Goal: Task Accomplishment & Management: Manage account settings

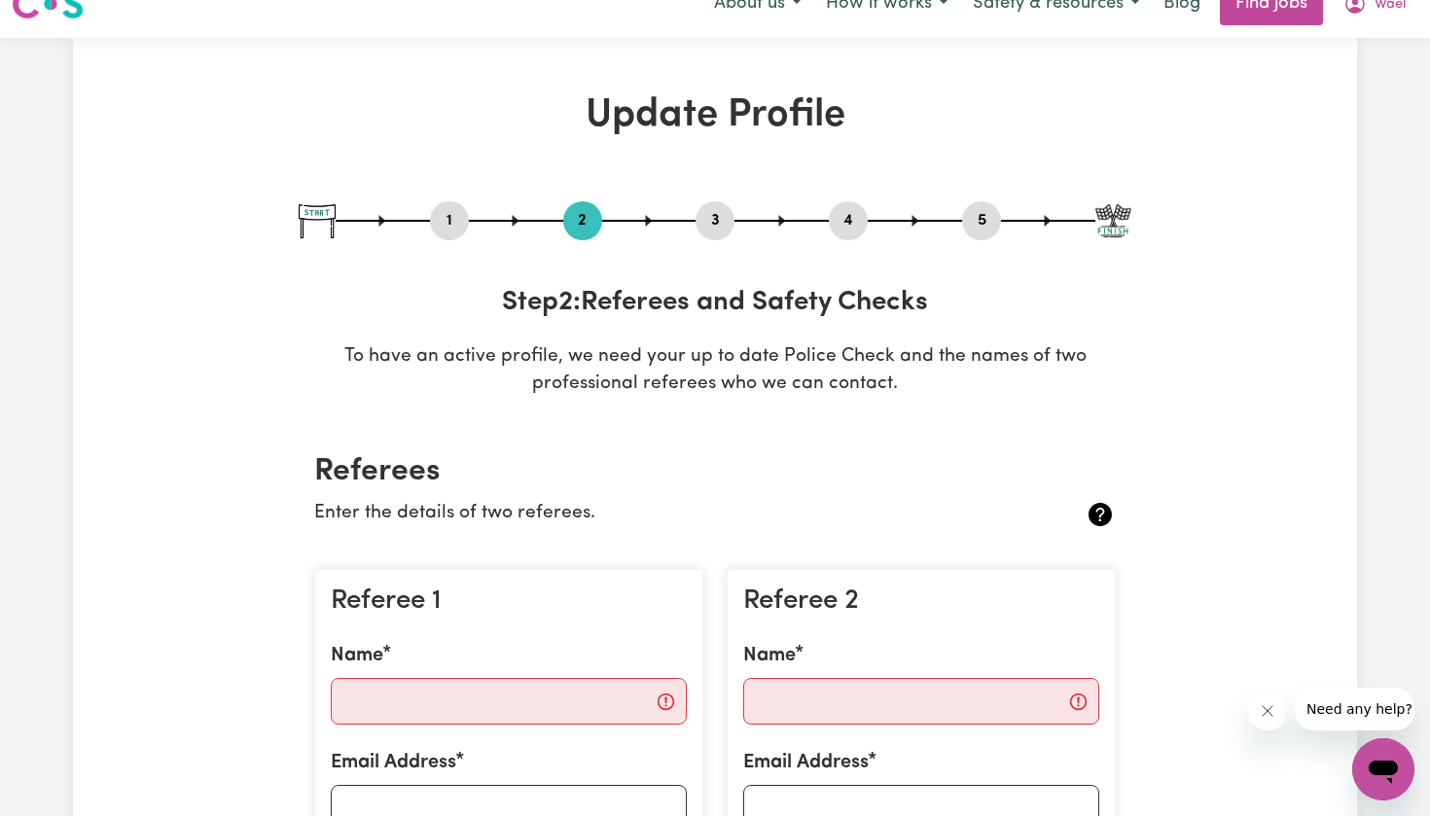
scroll to position [28, 0]
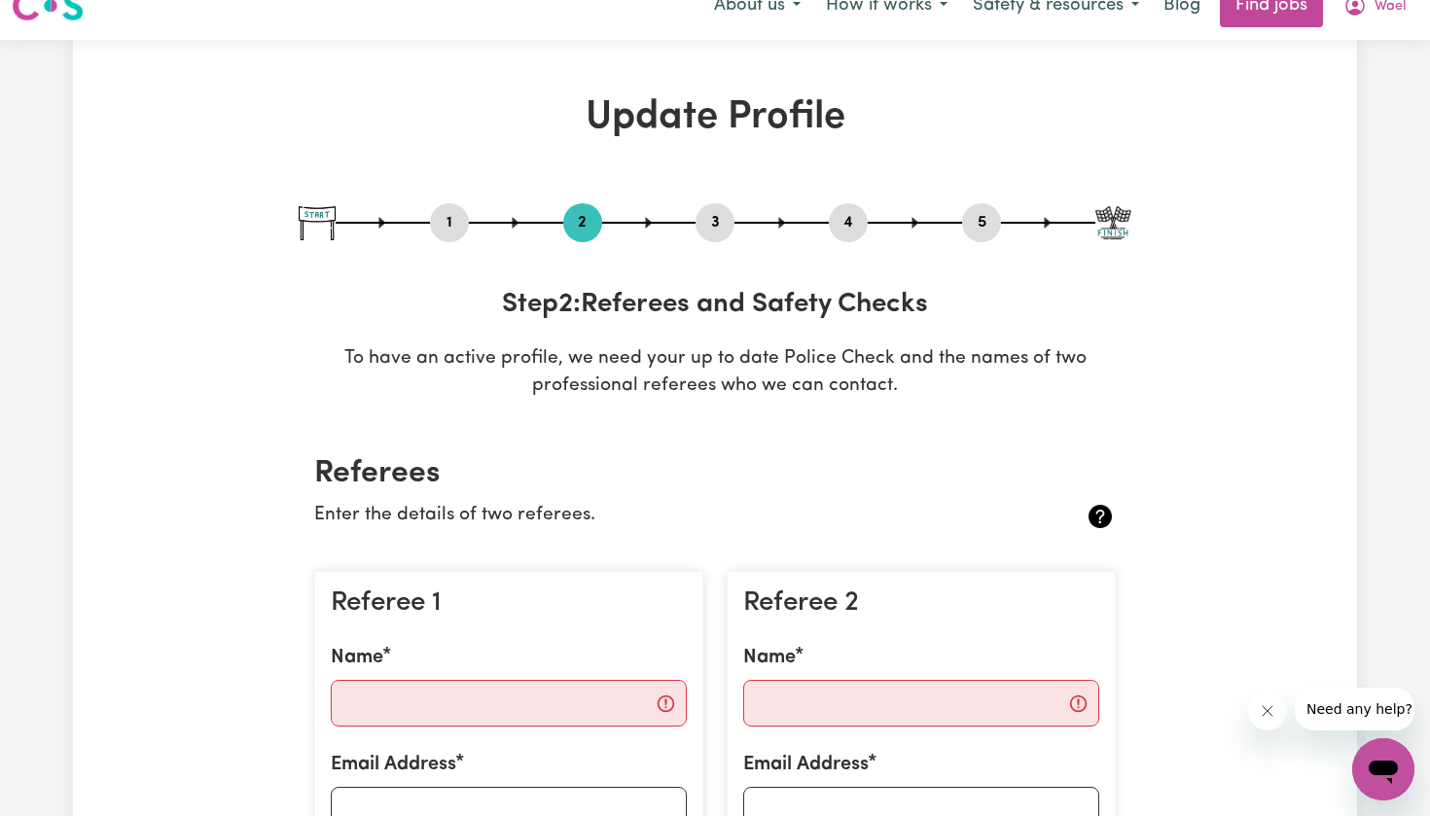
click at [980, 214] on button "5" at bounding box center [981, 222] width 39 height 25
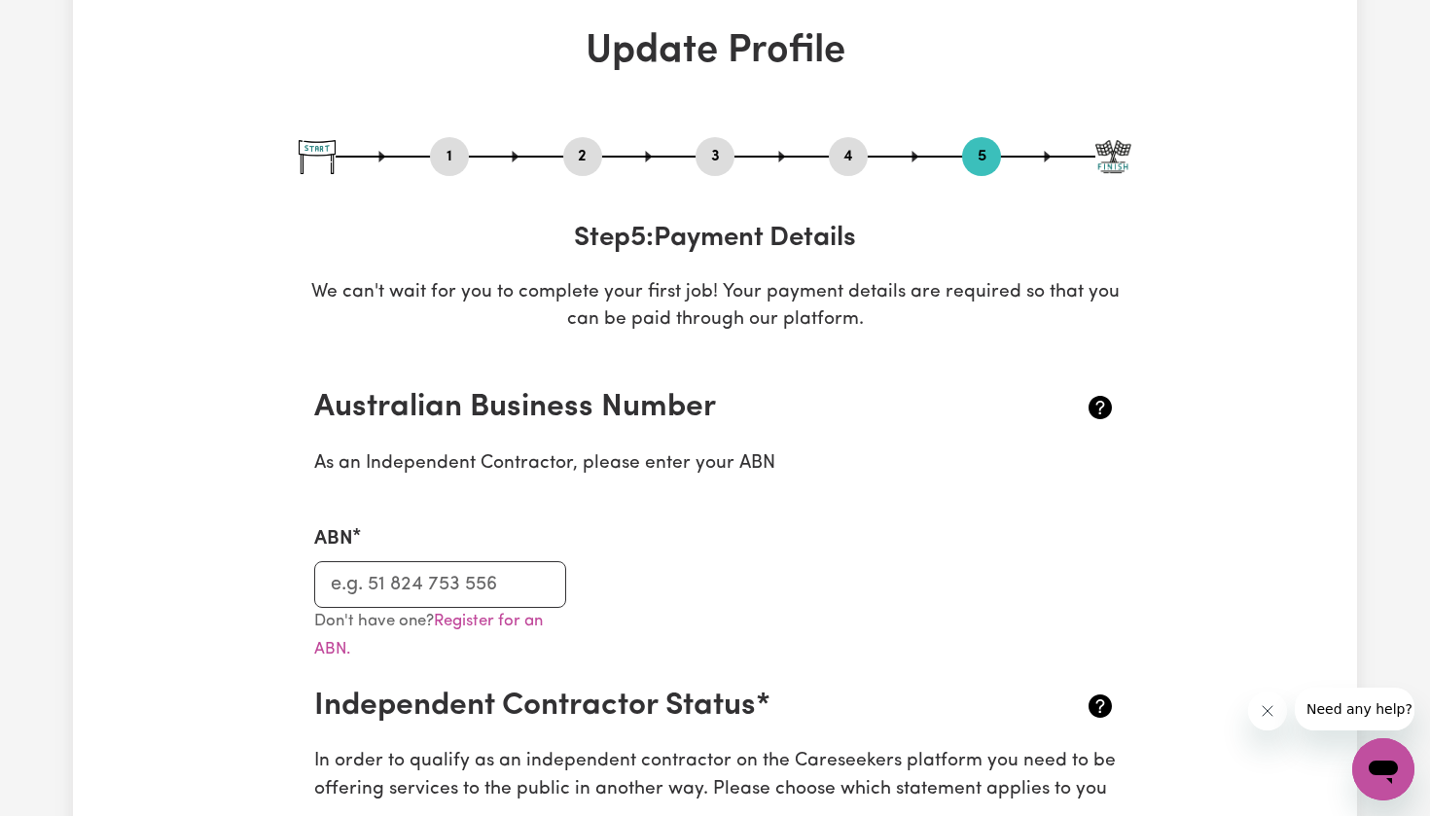
scroll to position [107, 0]
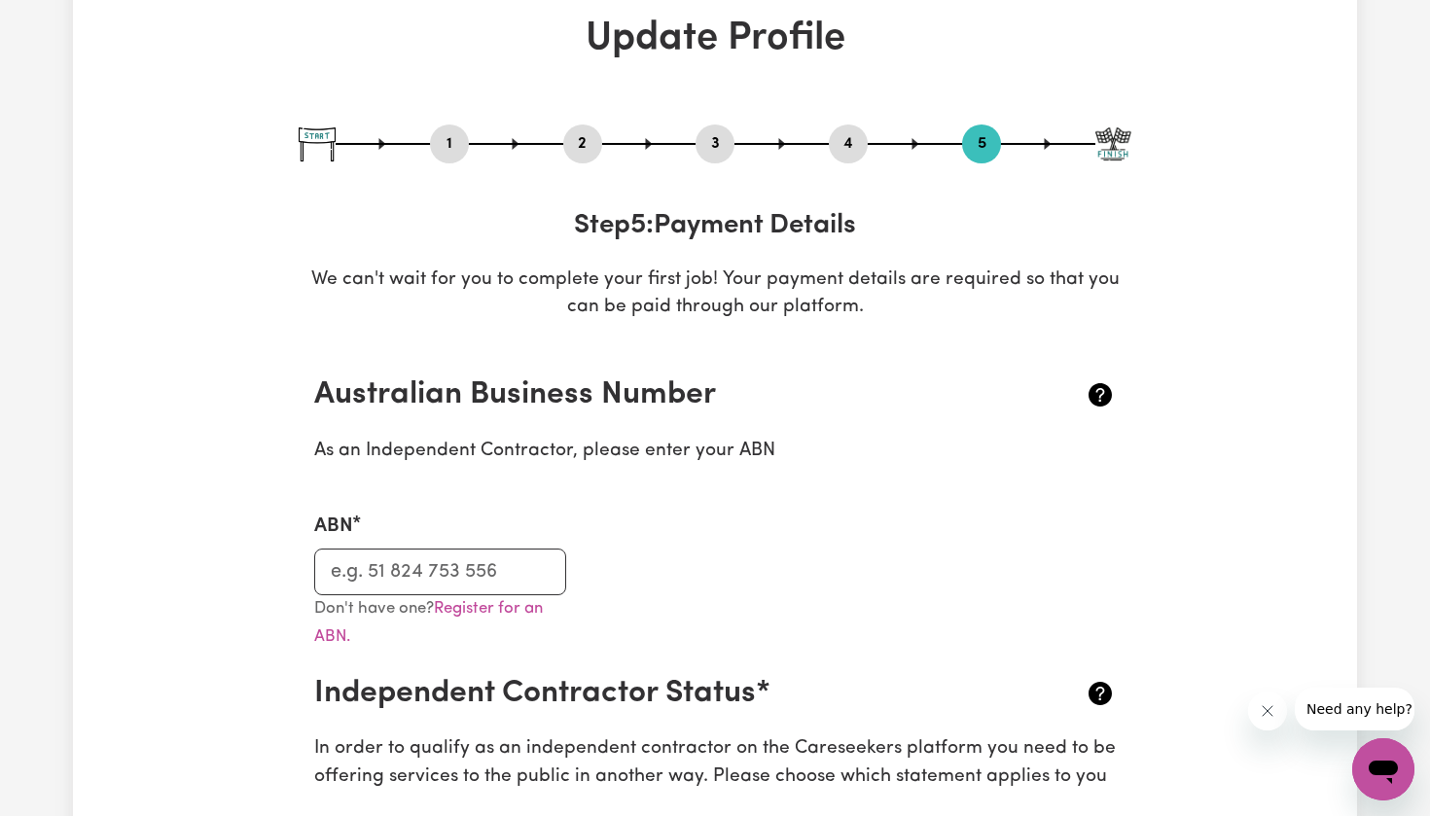
click at [835, 135] on button "4" at bounding box center [848, 143] width 39 height 25
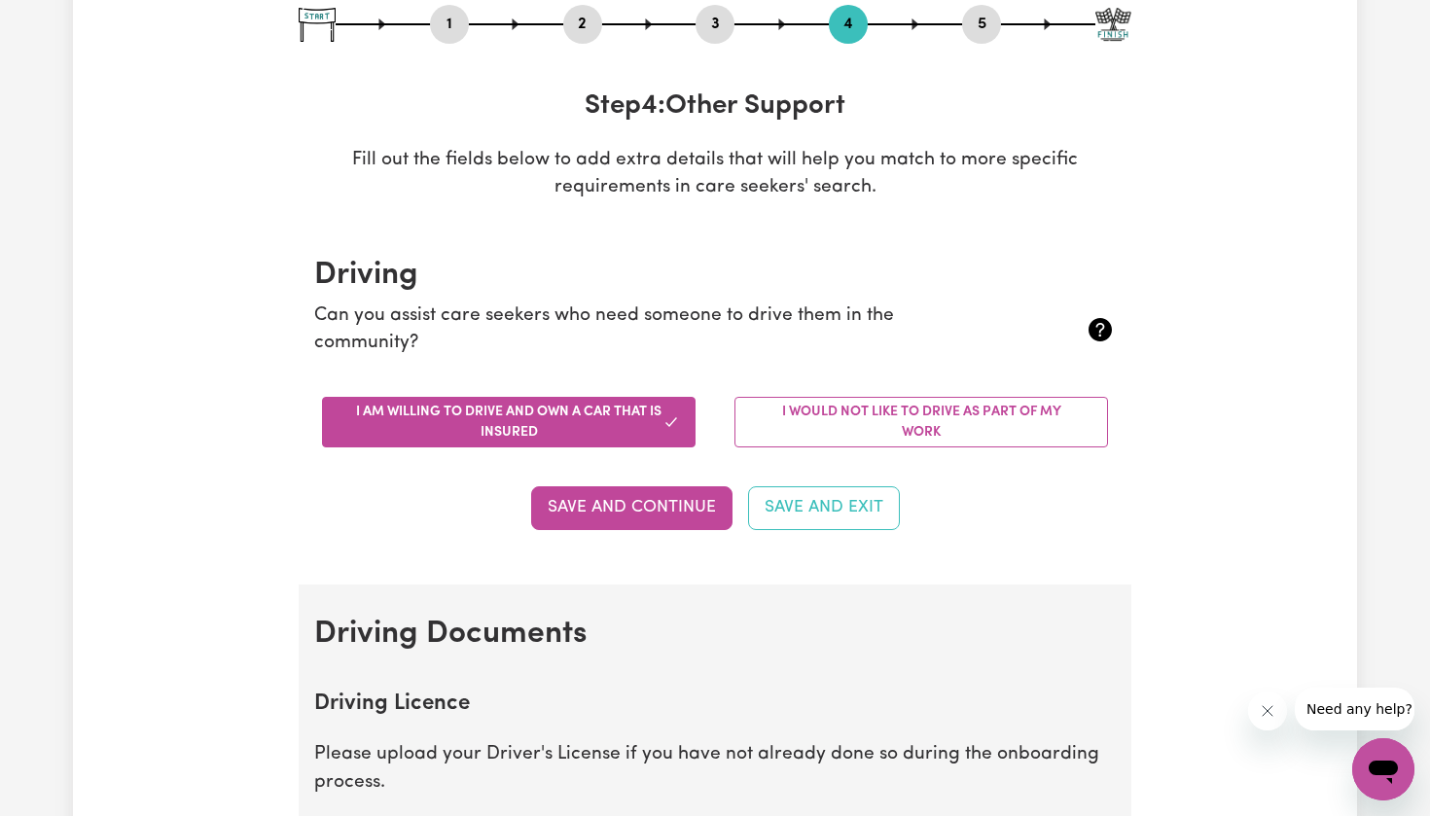
scroll to position [228, 0]
click at [724, 29] on button "3" at bounding box center [714, 23] width 39 height 25
select select "Certificate III (Individual Support)"
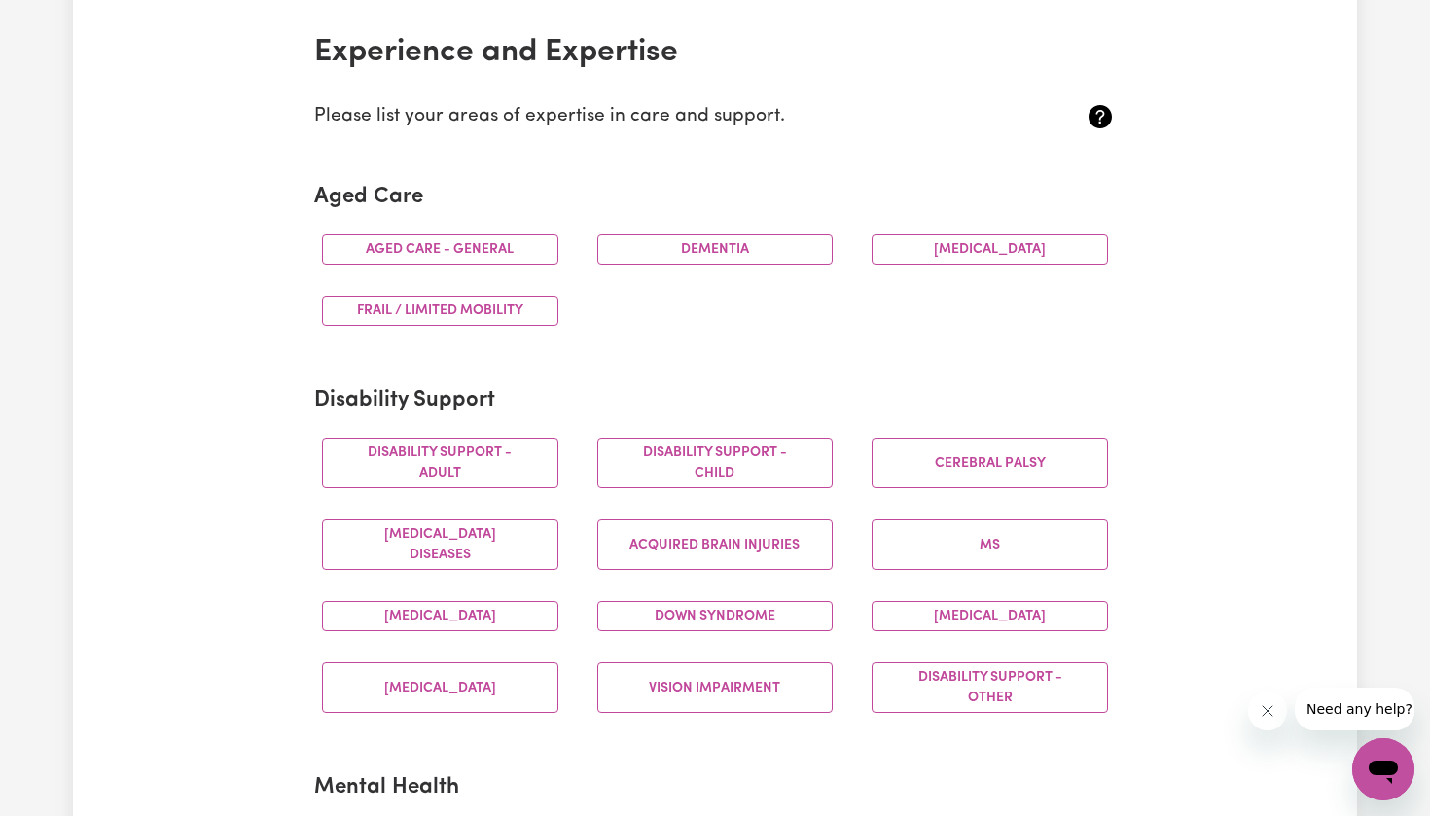
scroll to position [453, 0]
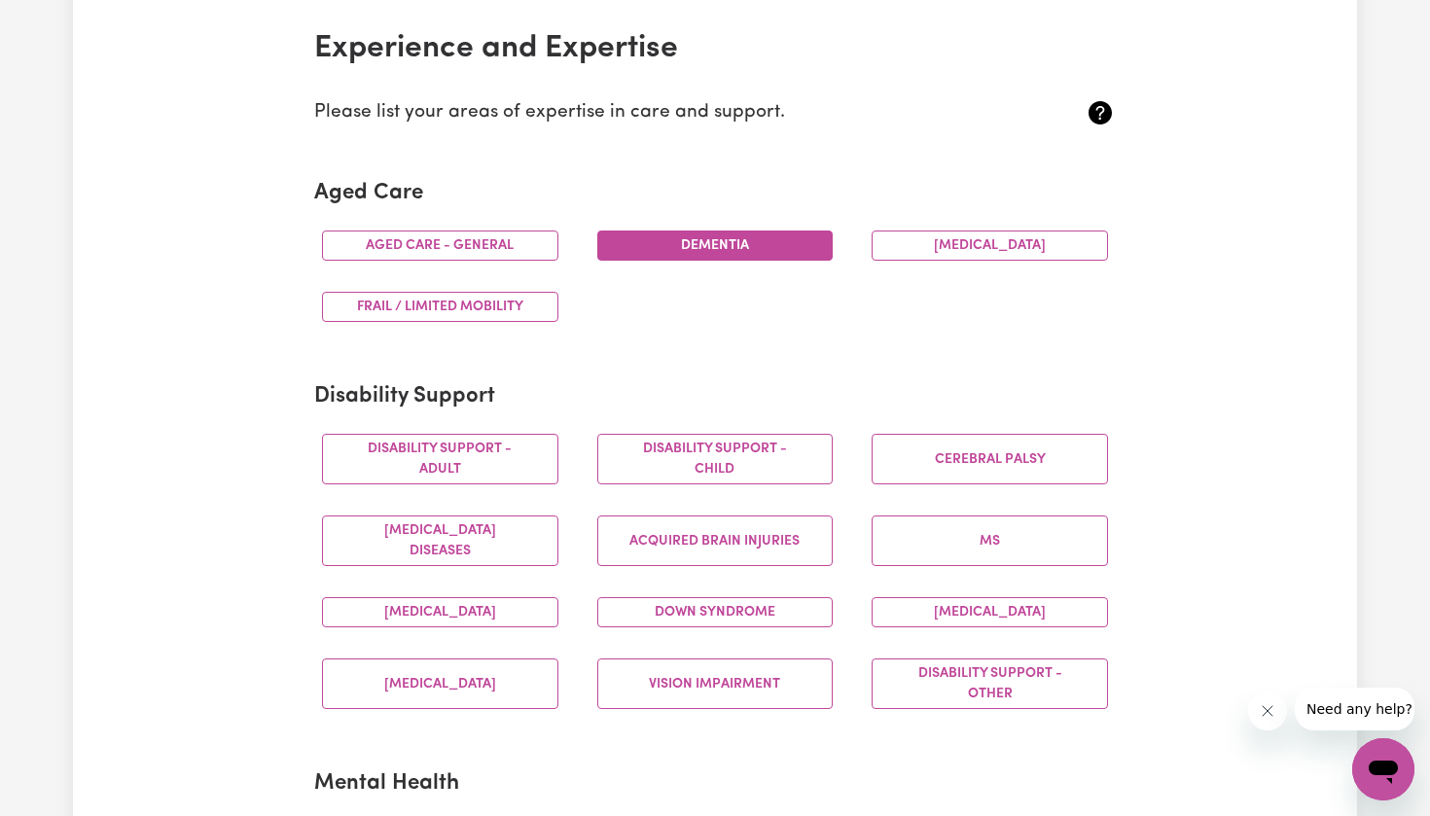
click at [748, 232] on button "Dementia" at bounding box center [715, 246] width 236 height 30
click at [518, 248] on button "Aged care - General" at bounding box center [440, 246] width 236 height 30
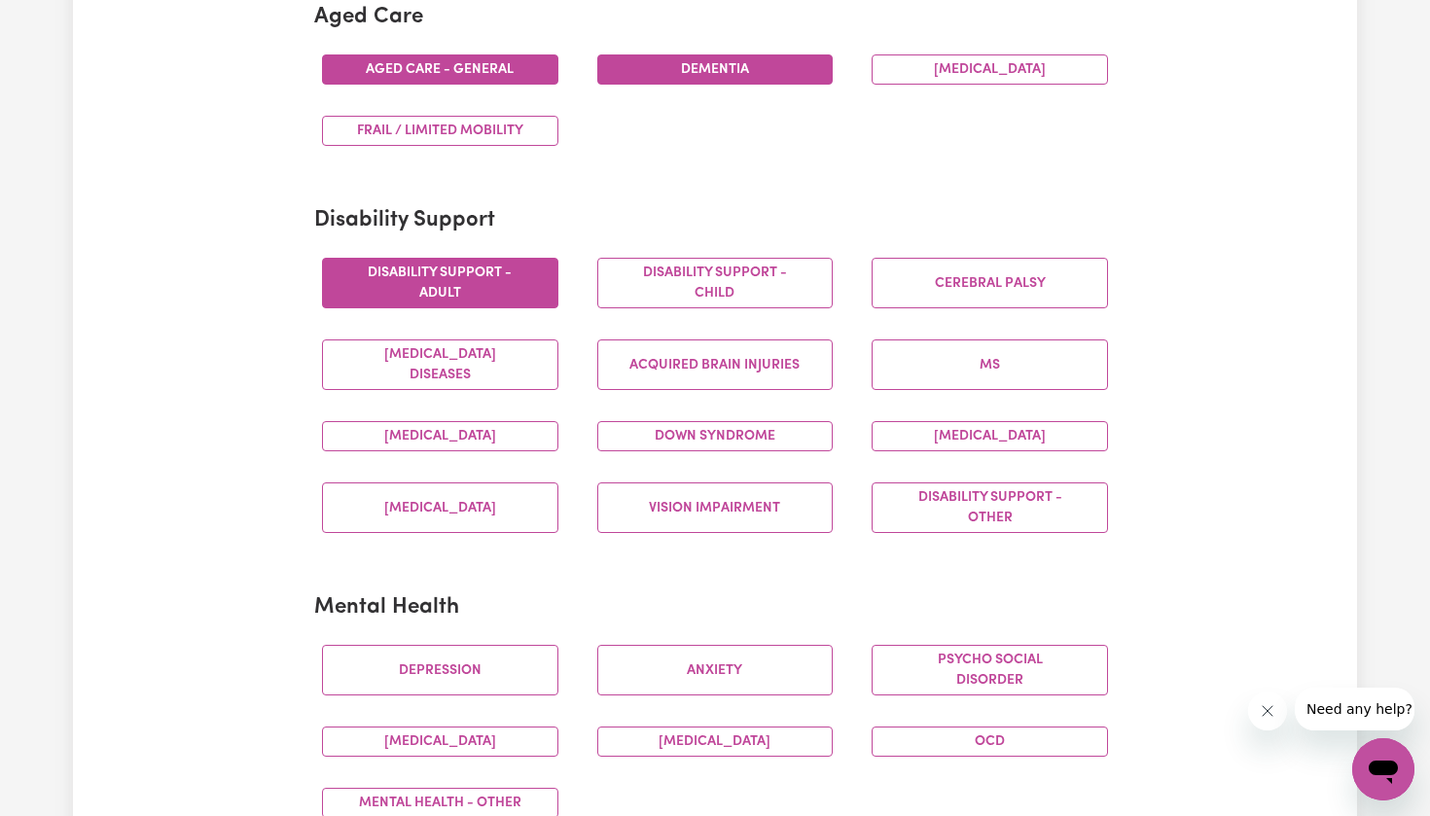
scroll to position [629, 0]
click at [528, 288] on button "Disability support - Adult" at bounding box center [440, 283] width 236 height 51
click at [657, 286] on button "Disability support - Child" at bounding box center [715, 283] width 236 height 51
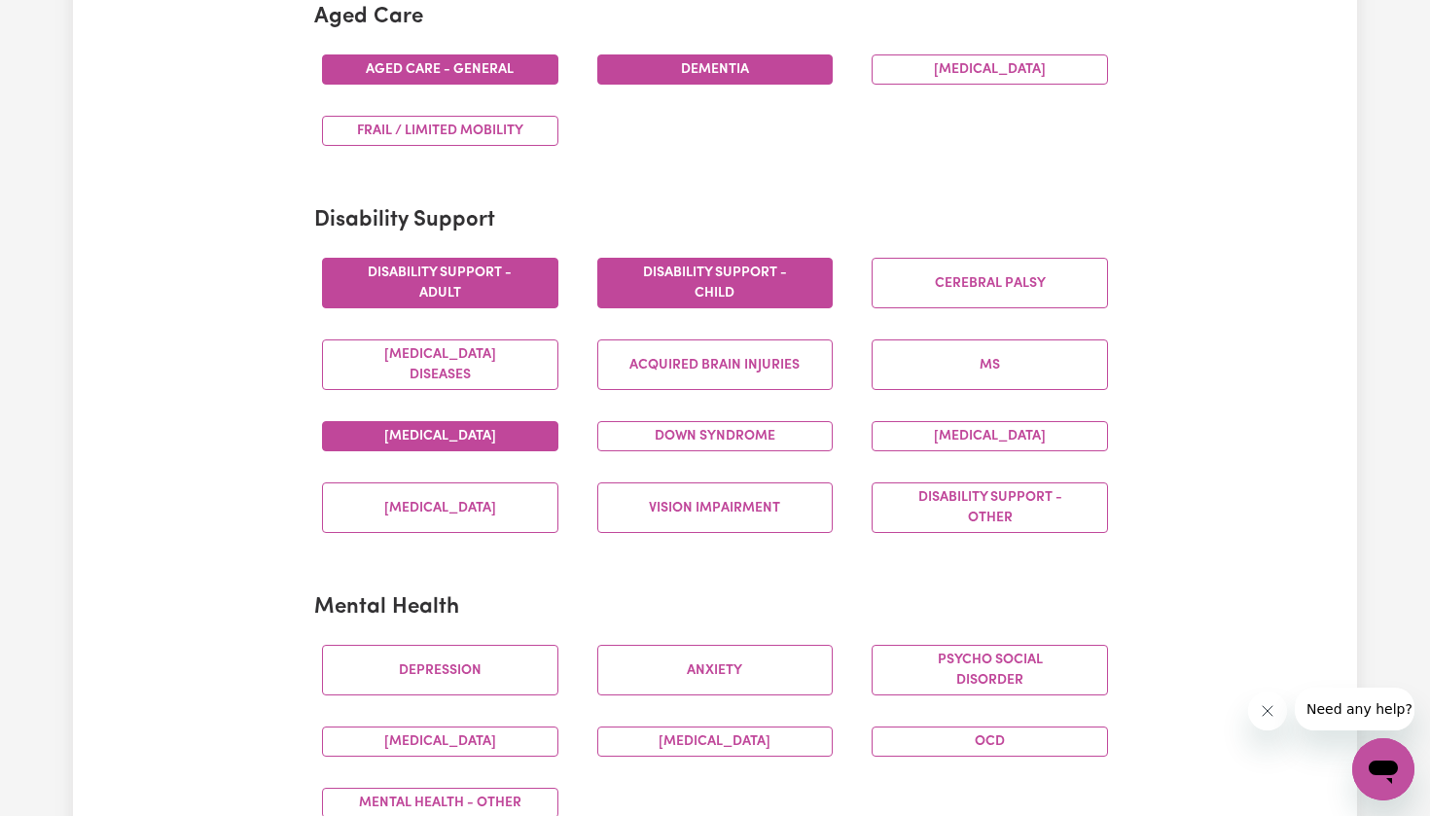
click at [512, 425] on button "[MEDICAL_DATA]" at bounding box center [440, 436] width 236 height 30
click at [950, 435] on button "[MEDICAL_DATA]" at bounding box center [989, 436] width 236 height 30
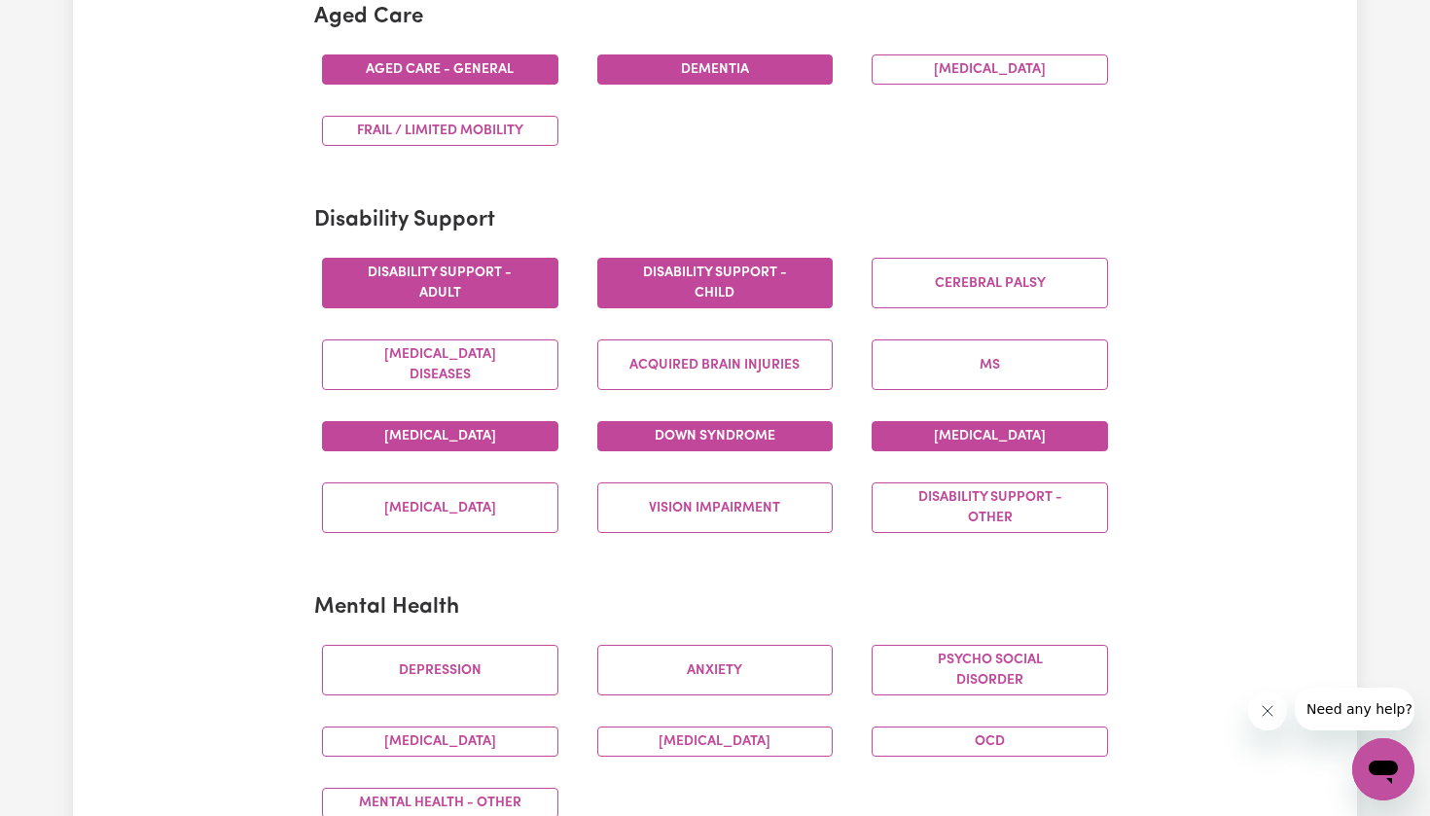
click at [820, 426] on button "Down syndrome" at bounding box center [715, 436] width 236 height 30
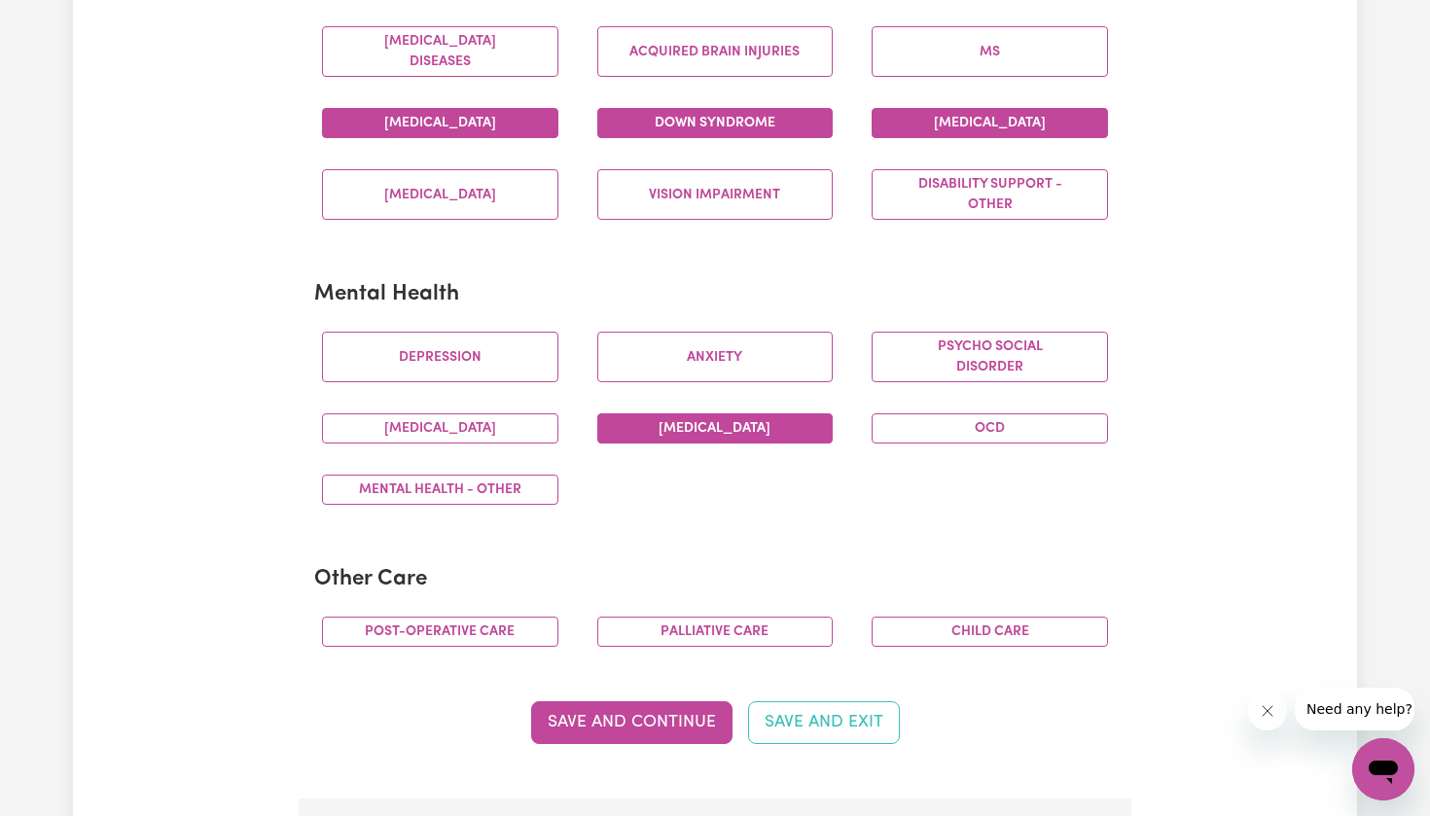
scroll to position [942, 0]
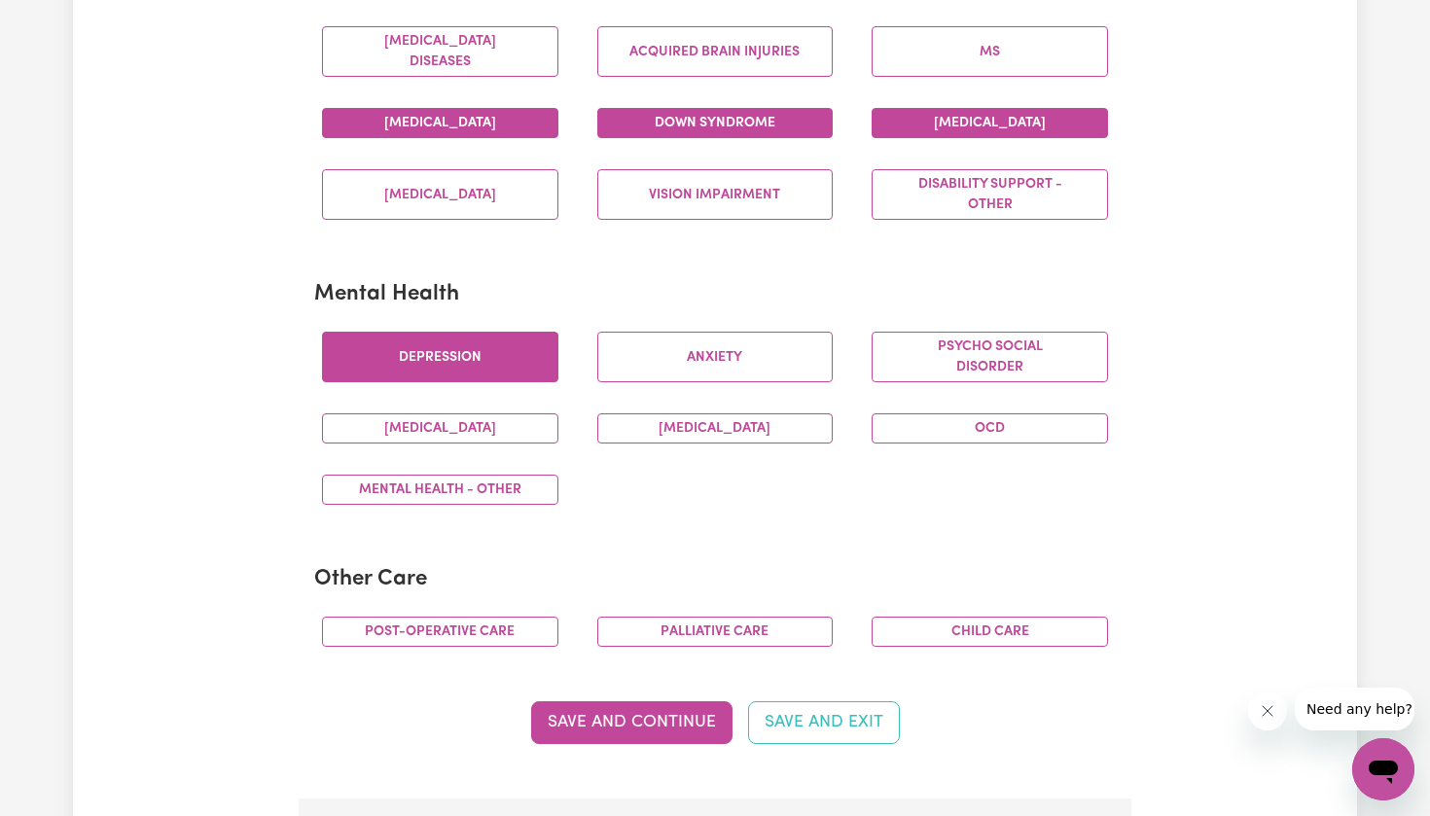
click at [530, 361] on button "Depression" at bounding box center [440, 357] width 236 height 51
click at [693, 348] on button "Anxiety" at bounding box center [715, 357] width 236 height 51
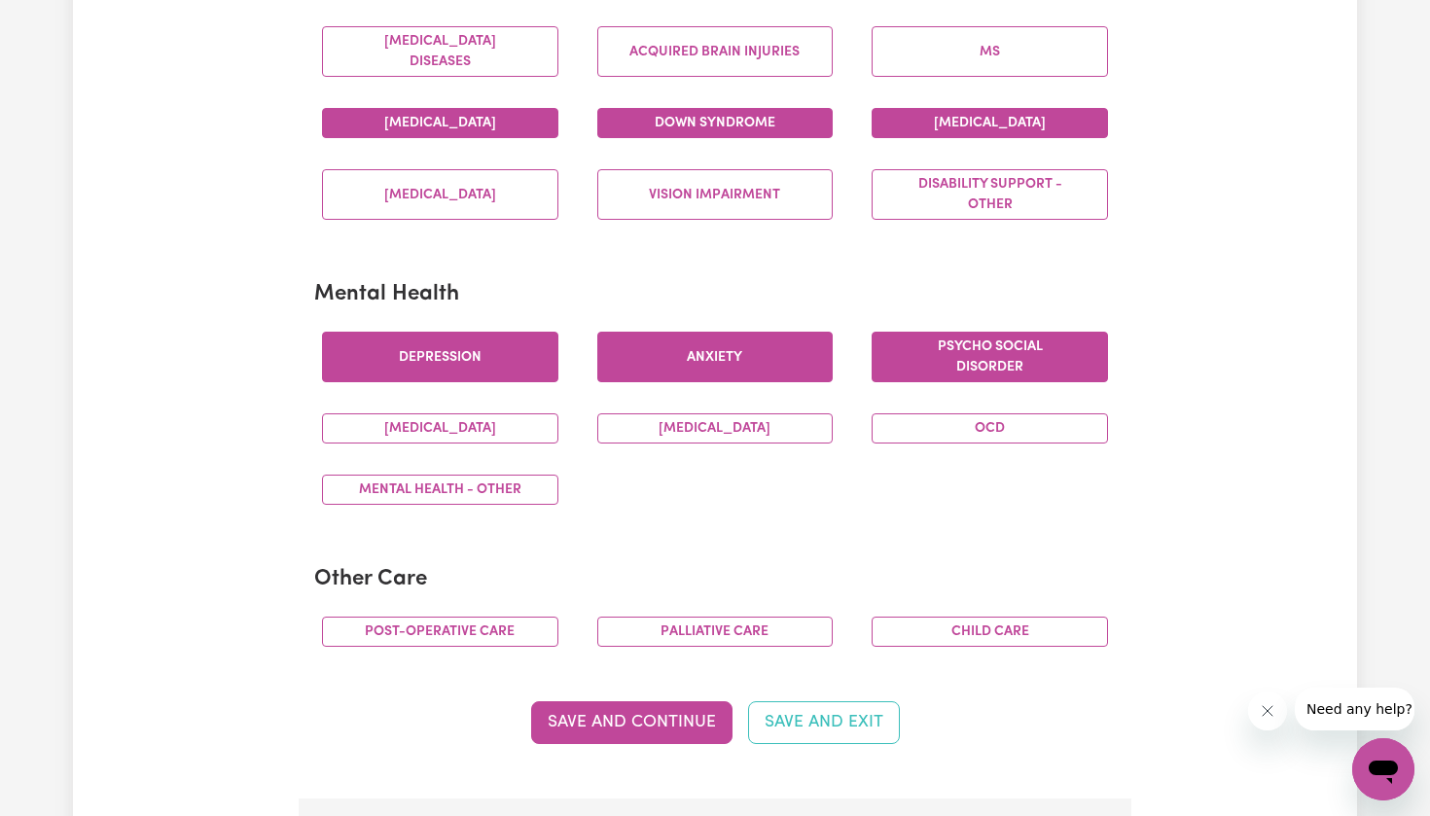
click at [945, 343] on button "Psycho social disorder" at bounding box center [989, 357] width 236 height 51
click at [937, 433] on button "OCD" at bounding box center [989, 428] width 236 height 30
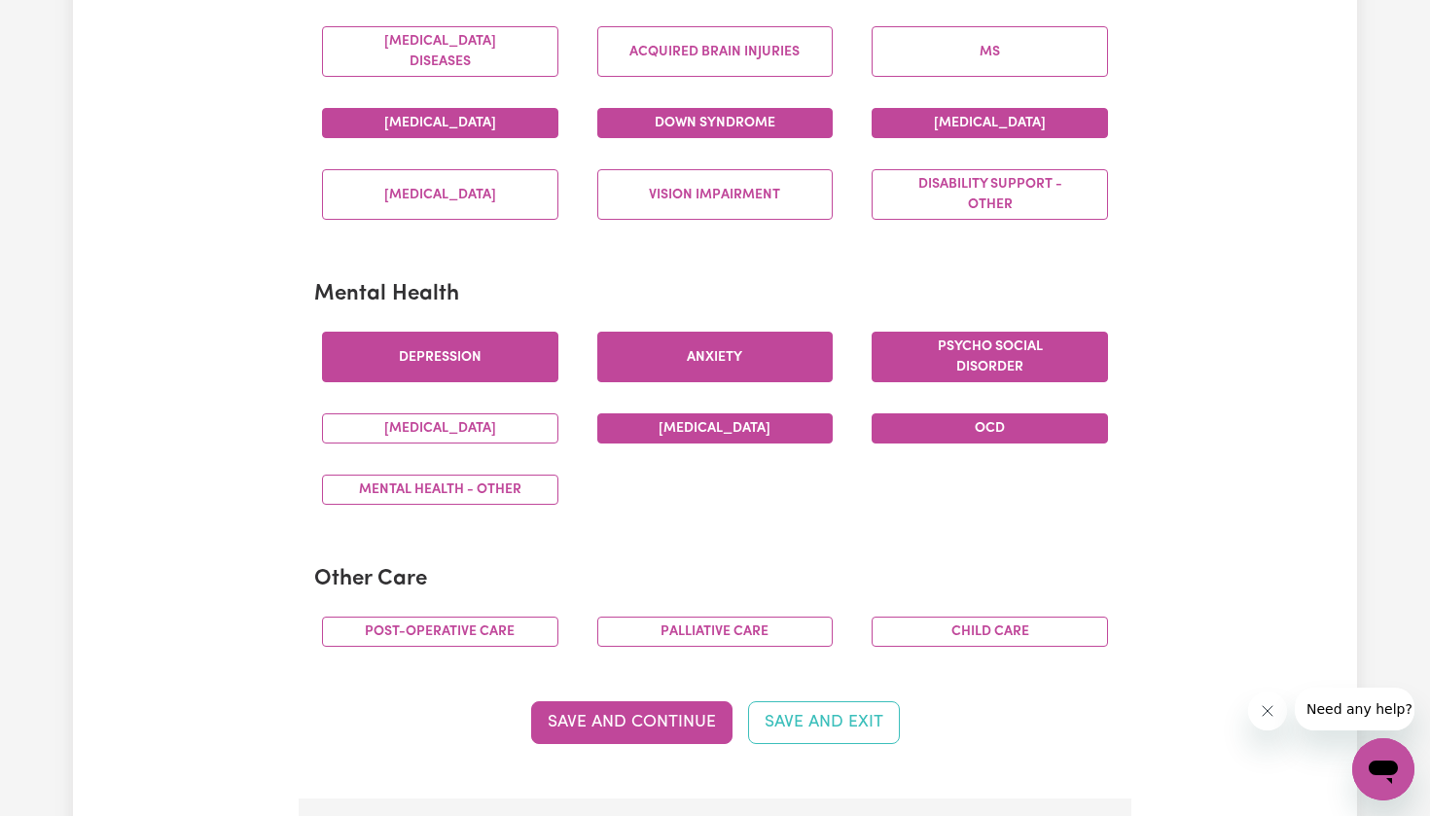
click at [807, 421] on button "[MEDICAL_DATA]" at bounding box center [715, 428] width 236 height 30
click at [524, 413] on button "[MEDICAL_DATA]" at bounding box center [440, 428] width 236 height 30
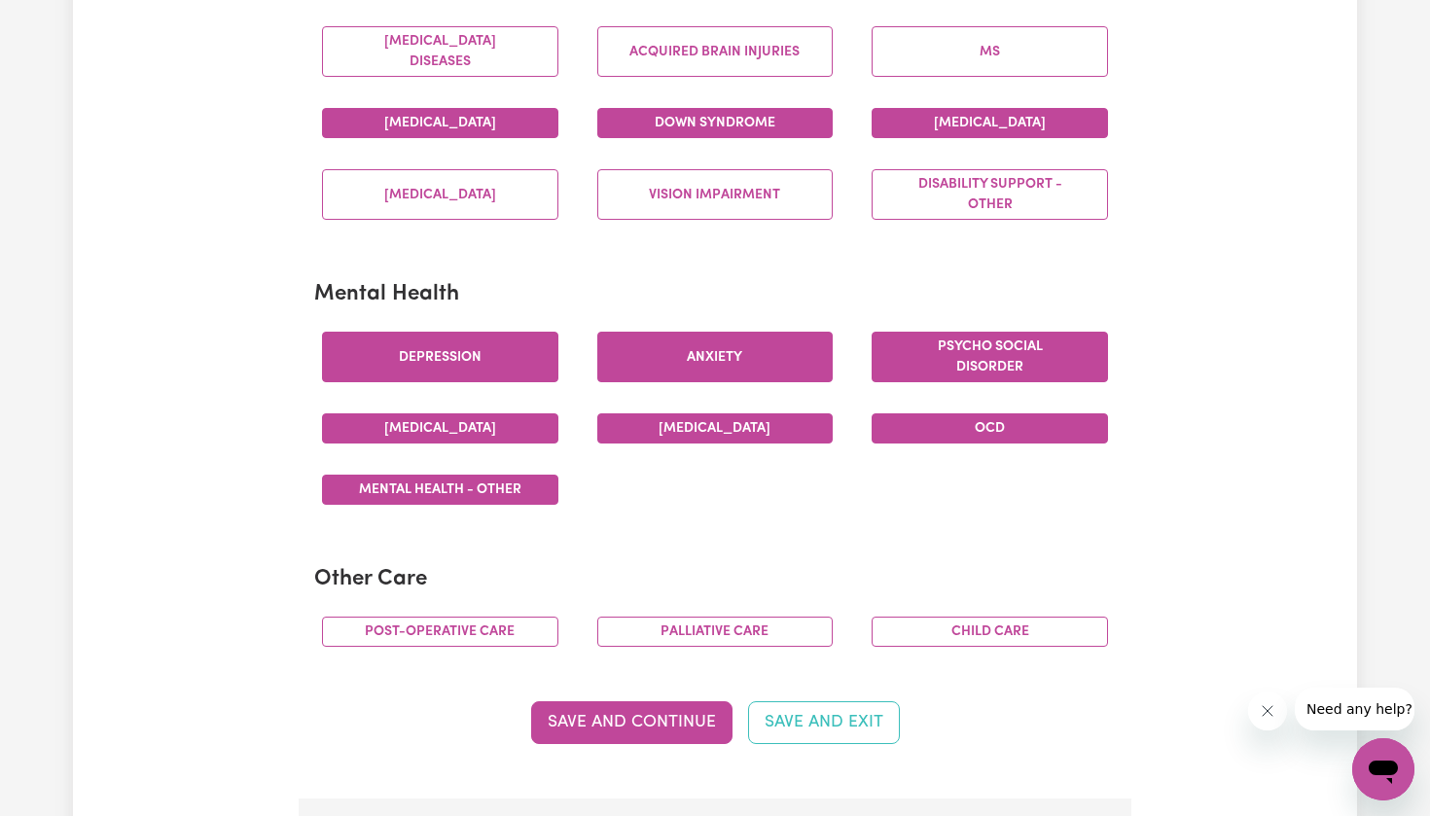
click at [517, 490] on button "Mental Health - Other" at bounding box center [440, 490] width 236 height 30
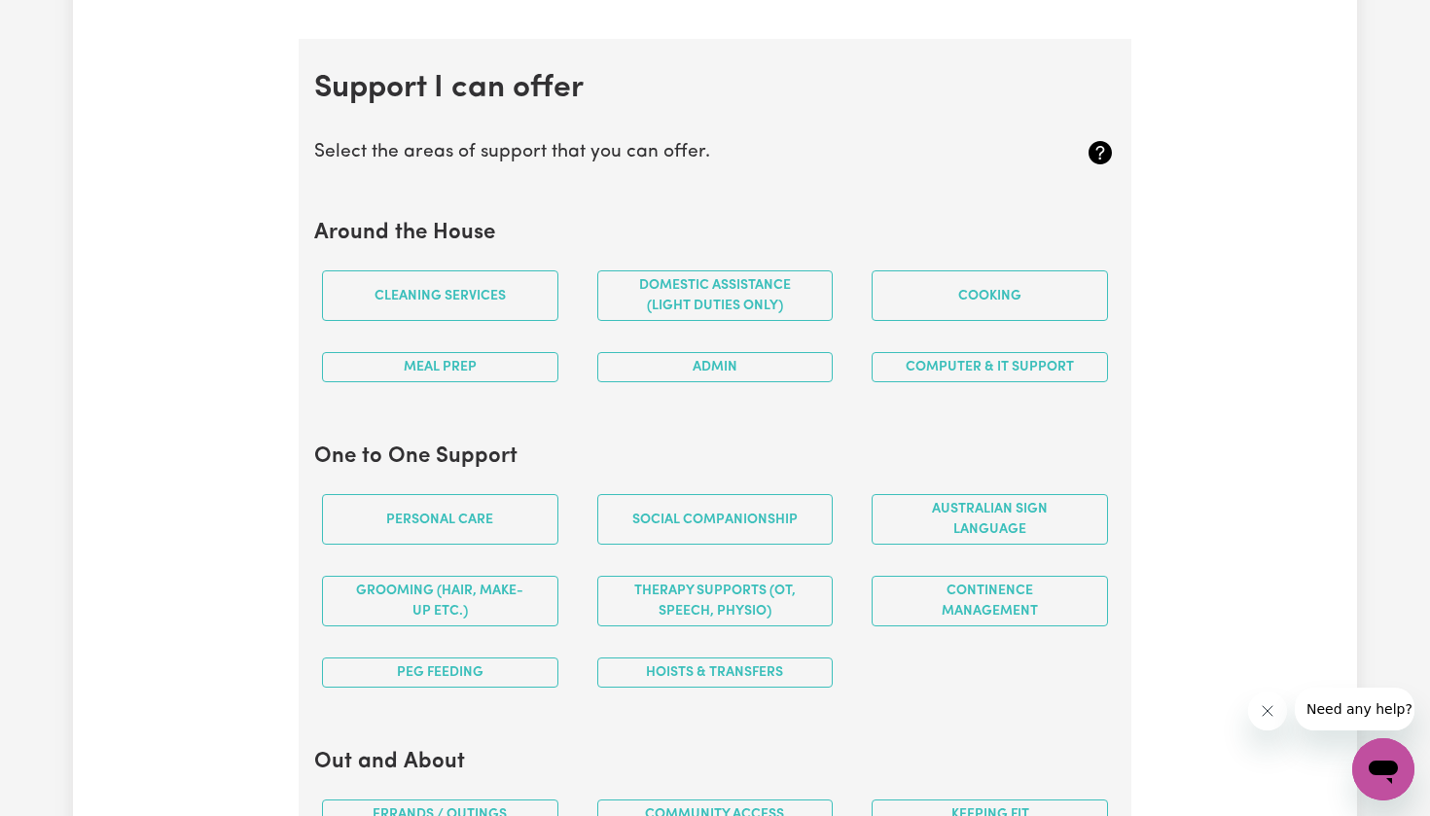
scroll to position [1706, 0]
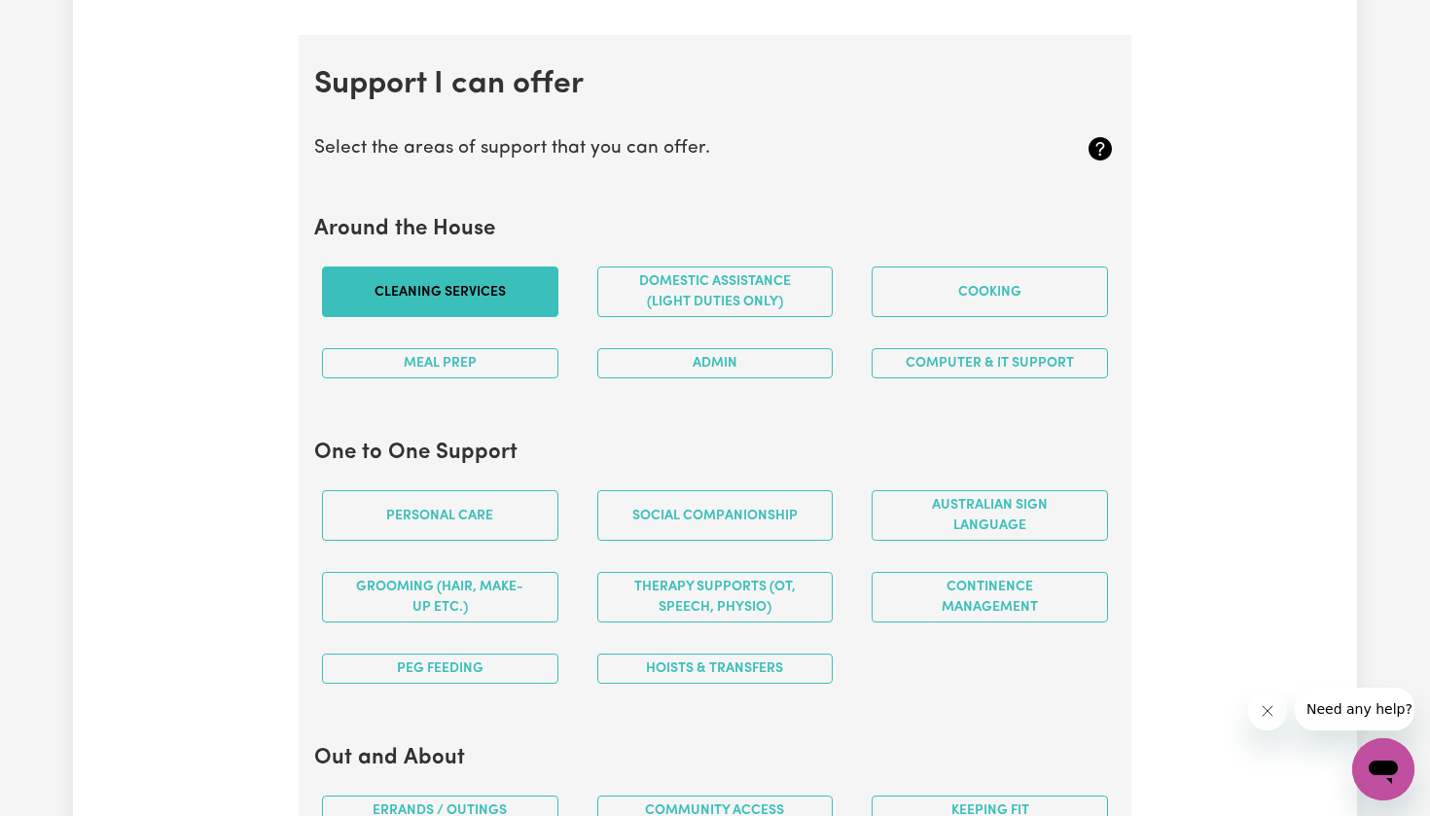
click at [519, 266] on button "Cleaning services" at bounding box center [440, 291] width 236 height 51
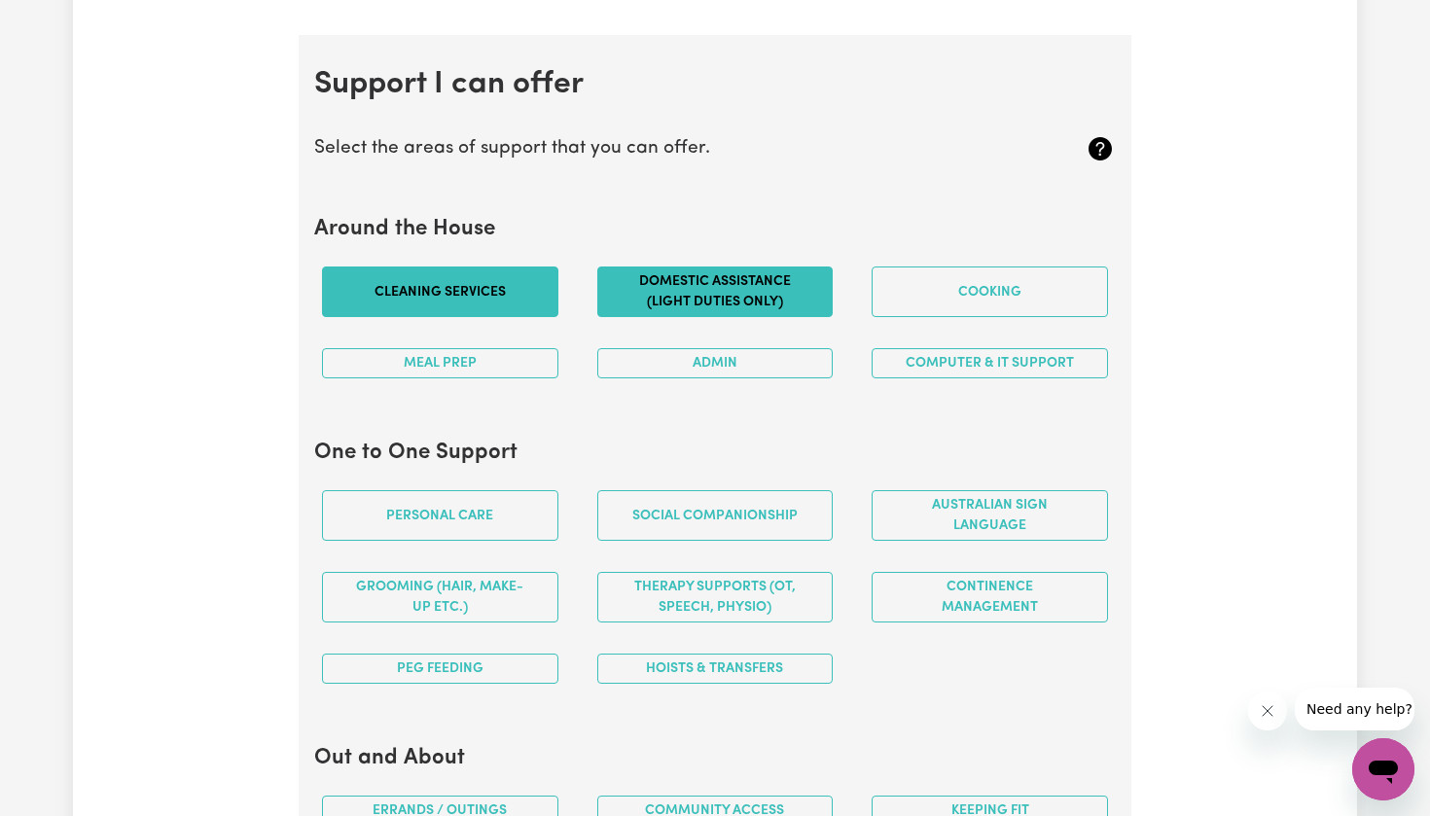
click at [681, 286] on button "Domestic assistance (light duties only)" at bounding box center [715, 291] width 236 height 51
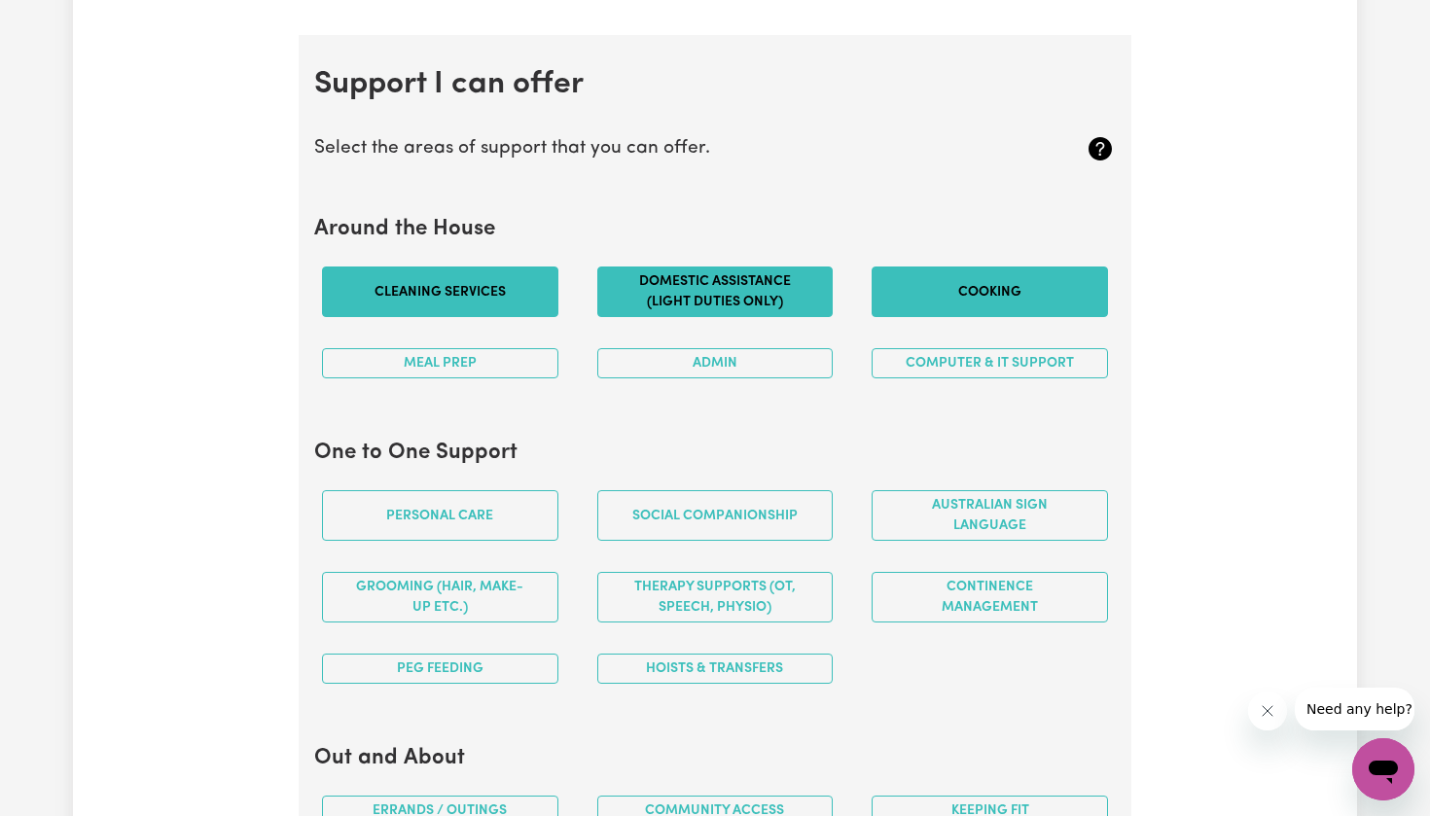
click at [890, 305] on button "Cooking" at bounding box center [989, 291] width 236 height 51
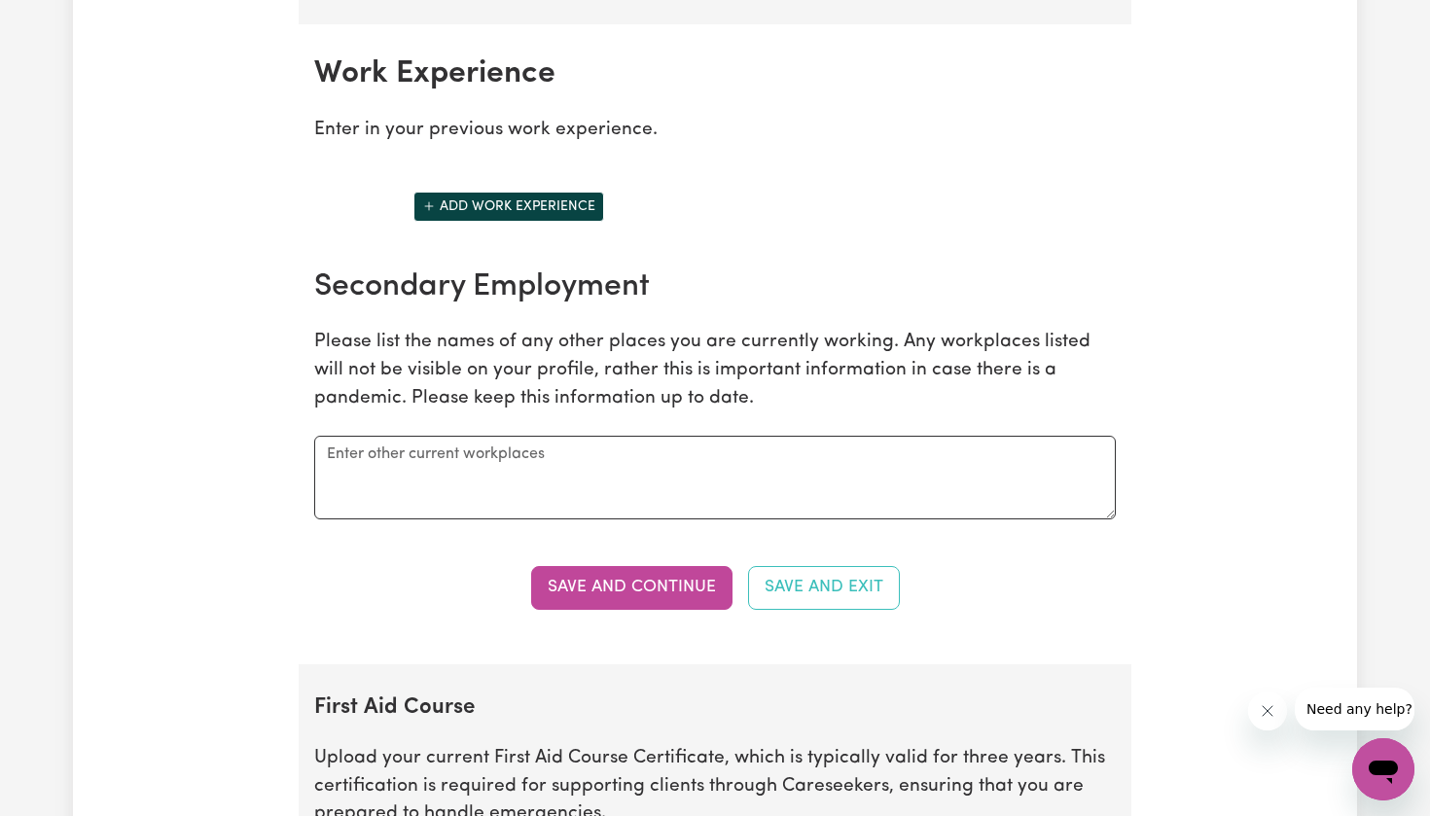
scroll to position [2719, 0]
